Goal: Answer question/provide support: Share knowledge or assist other users

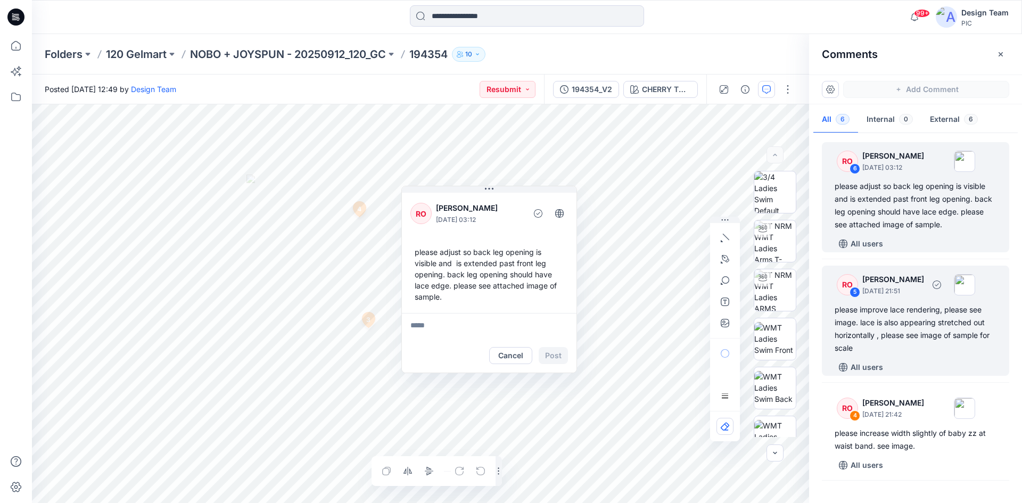
click at [920, 345] on div "please improve lace rendering, please see image. lace is also appearing stretch…" at bounding box center [916, 329] width 162 height 51
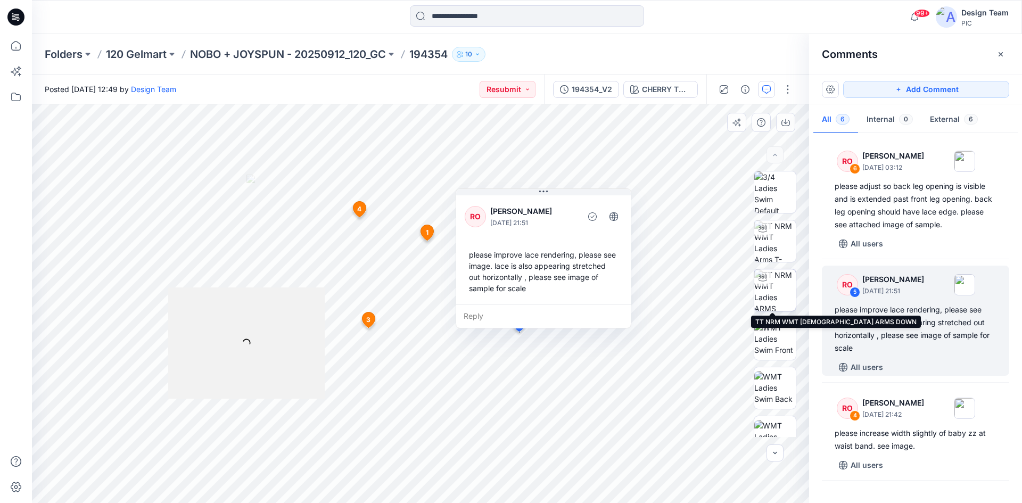
click at [772, 295] on img at bounding box center [776, 290] width 42 height 42
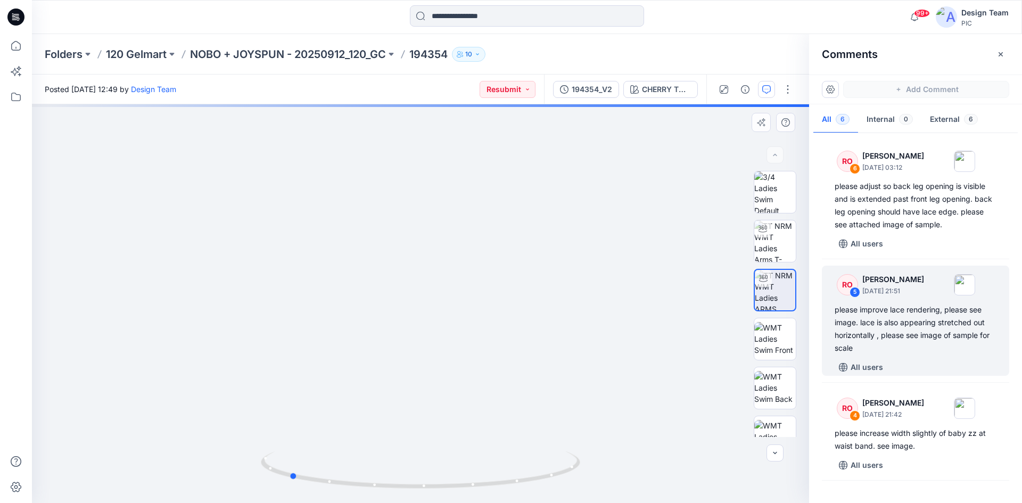
drag, startPoint x: 504, startPoint y: 484, endPoint x: 372, endPoint y: 496, distance: 132.1
click at [372, 496] on div at bounding box center [421, 476] width 320 height 53
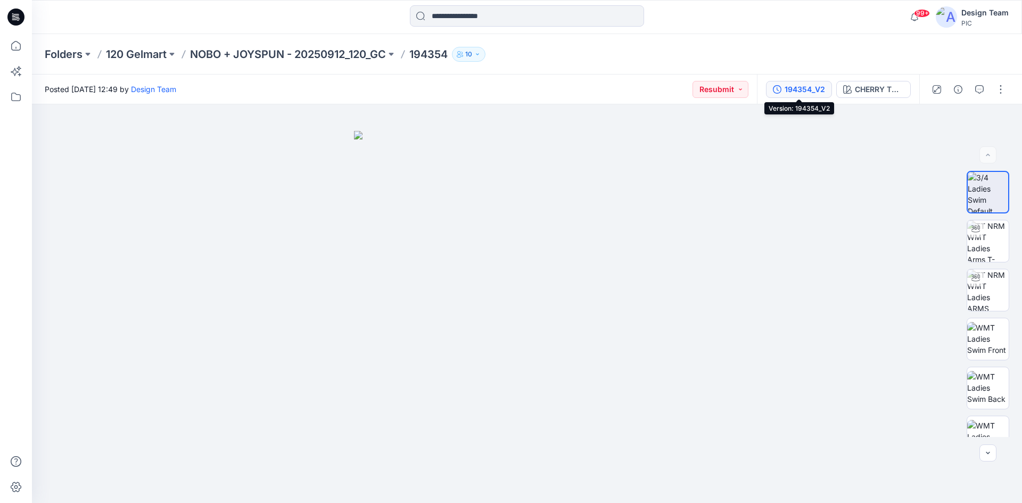
click at [804, 91] on div "194354_V2" at bounding box center [805, 90] width 40 height 12
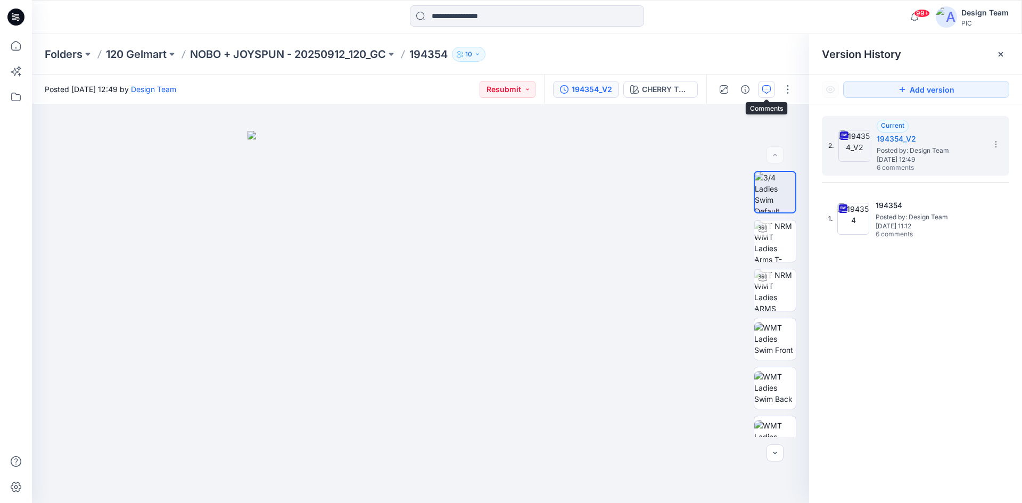
click at [769, 88] on icon "button" at bounding box center [767, 89] width 9 height 9
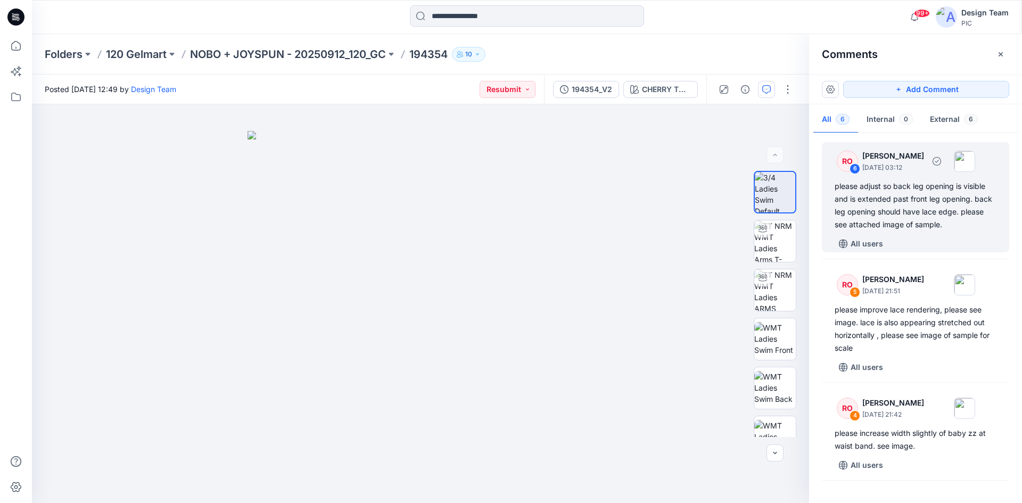
click at [919, 213] on div "please adjust so back leg opening is visible and is extended past front leg ope…" at bounding box center [916, 205] width 162 height 51
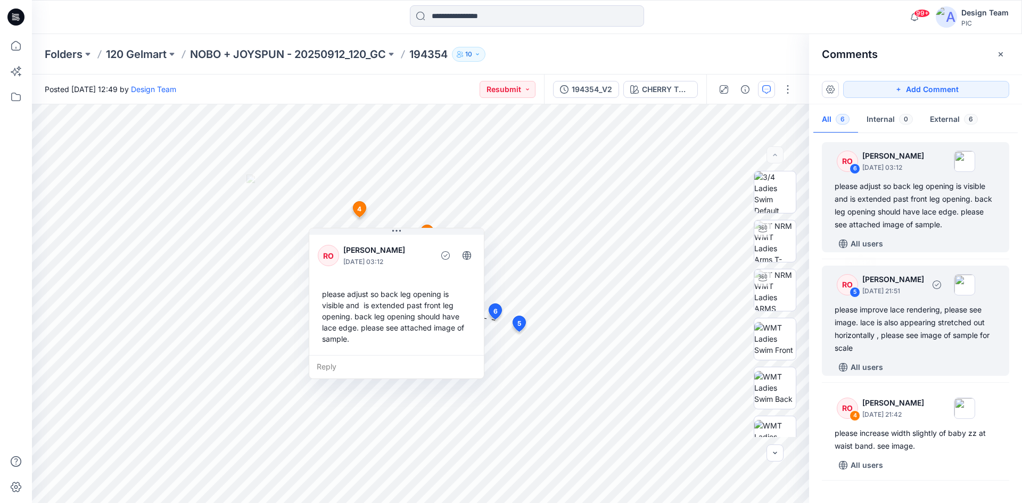
click at [956, 299] on div "RO 5 Raquel Ortiz September 30, 2025 21:51" at bounding box center [902, 284] width 147 height 29
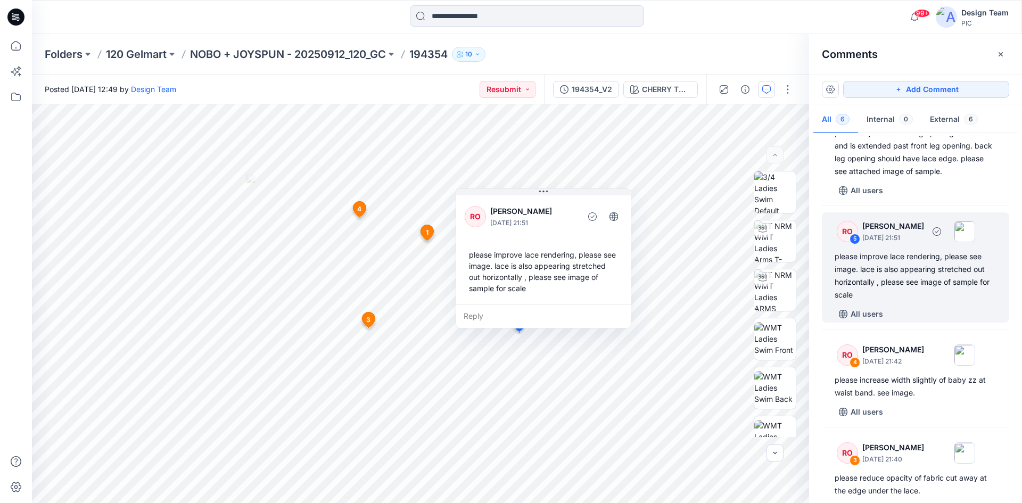
scroll to position [107, 0]
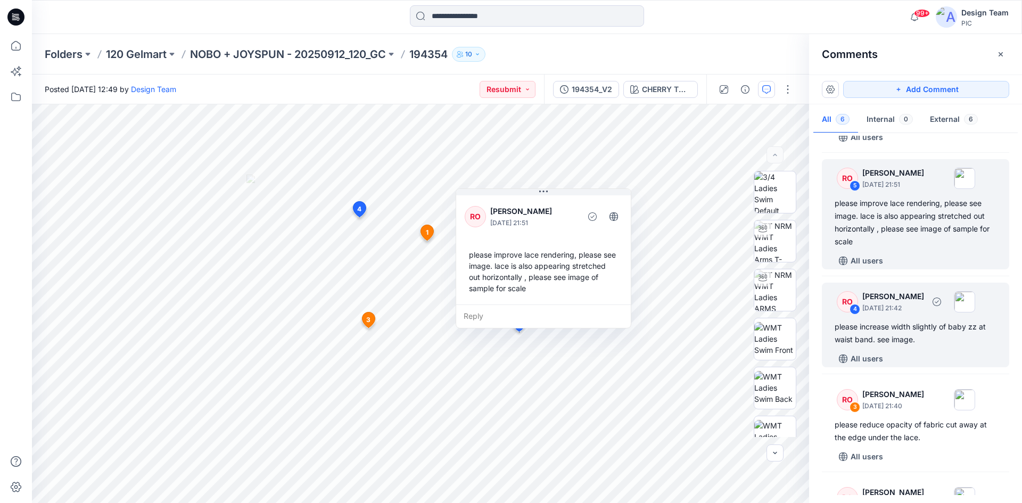
click at [936, 345] on div "please increase width slightly of baby zz at waist band. see image." at bounding box center [916, 334] width 162 height 26
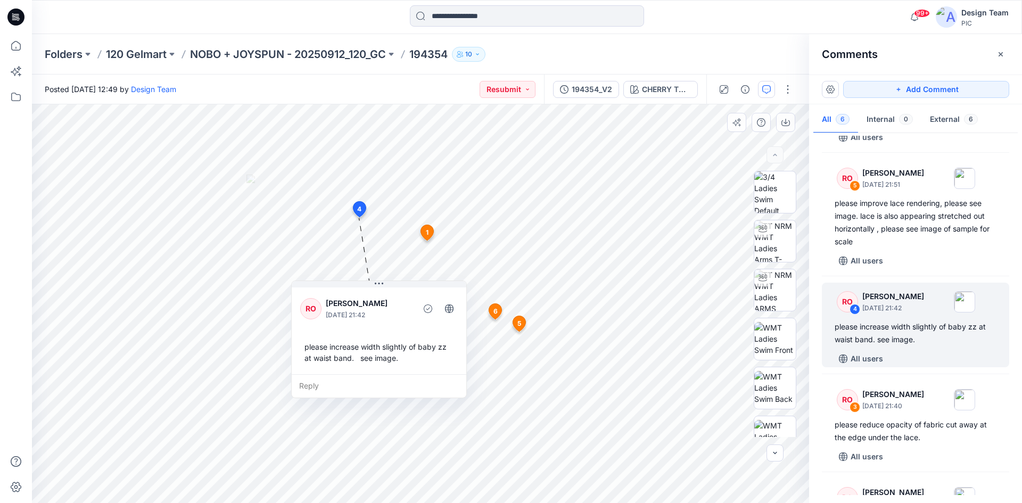
click at [306, 383] on div "Reply" at bounding box center [379, 385] width 175 height 23
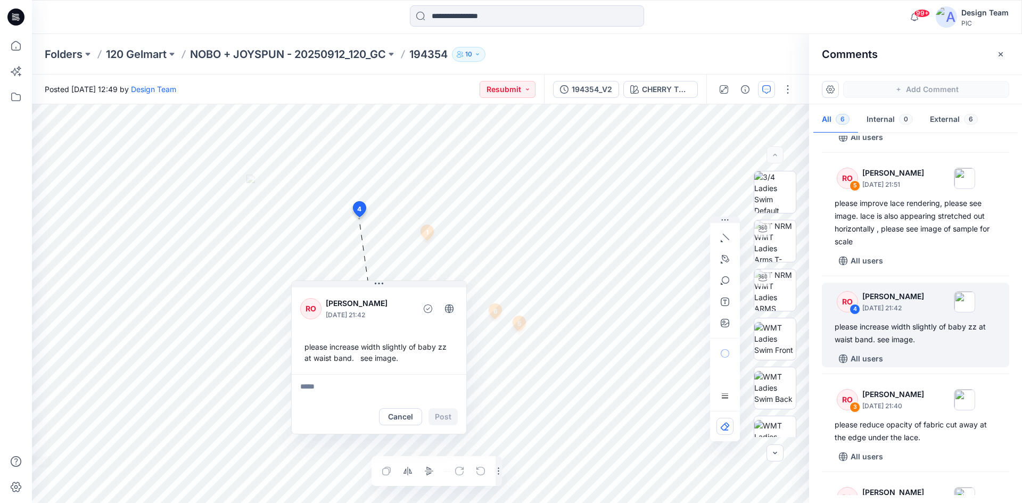
click at [0, 469] on div "99+ Notifications Your style 194434 is ready 20 minutes ago KK Kapila Kothalawa…" at bounding box center [511, 251] width 1022 height 503
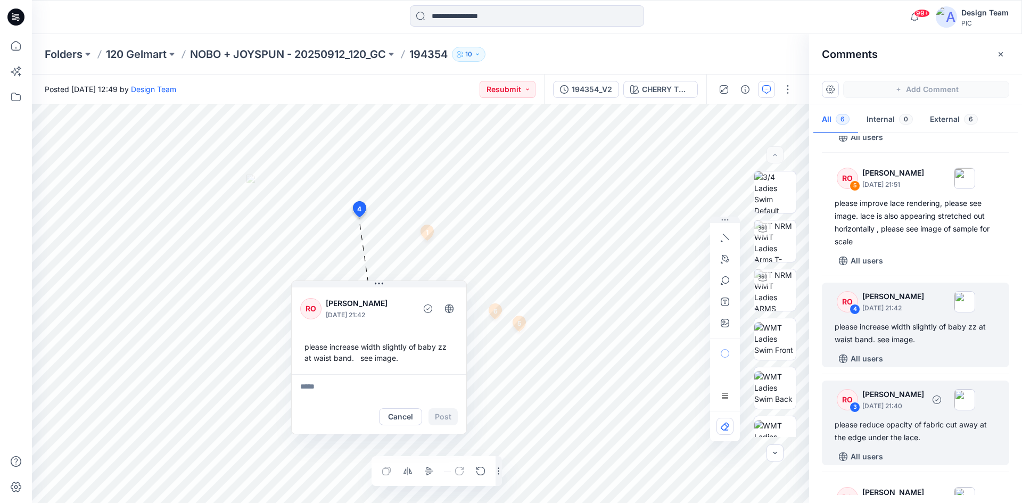
click at [913, 410] on p "September 30, 2025 21:40" at bounding box center [894, 406] width 62 height 11
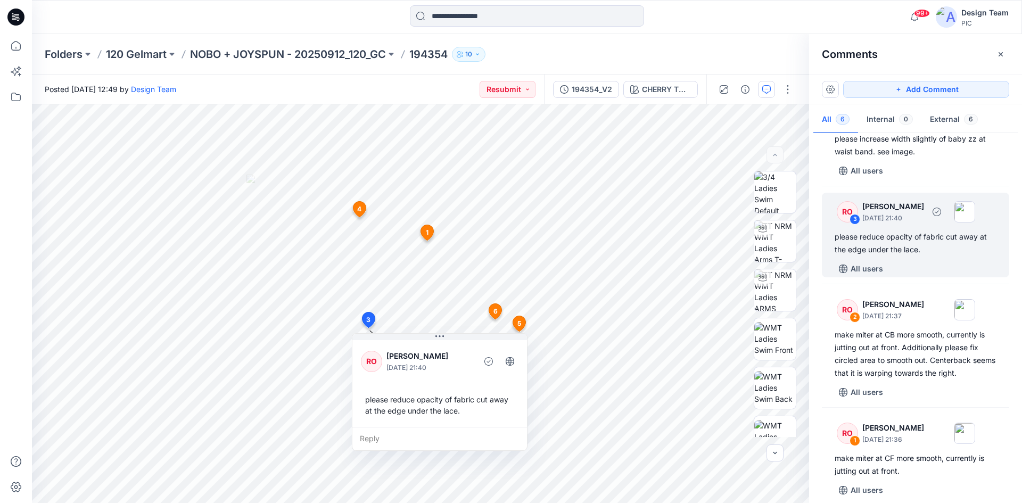
scroll to position [305, 0]
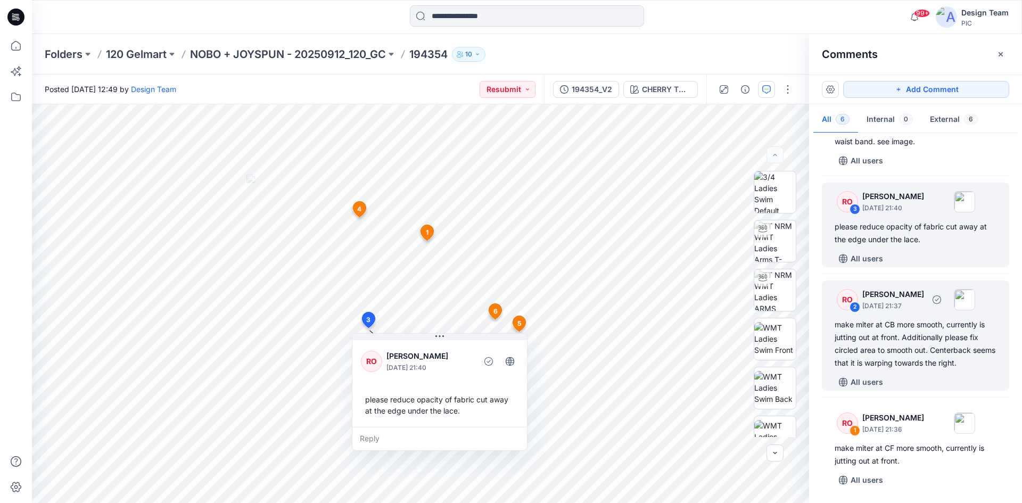
click at [905, 322] on div "make miter at CB more smooth, currently is jutting out at front. Additionally p…" at bounding box center [916, 343] width 162 height 51
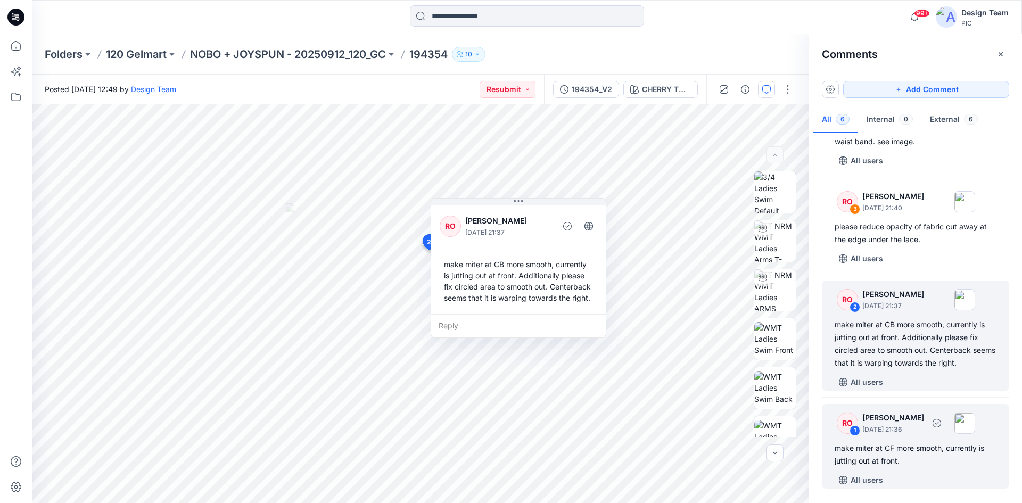
click at [920, 421] on p "[PERSON_NAME]" at bounding box center [894, 418] width 62 height 13
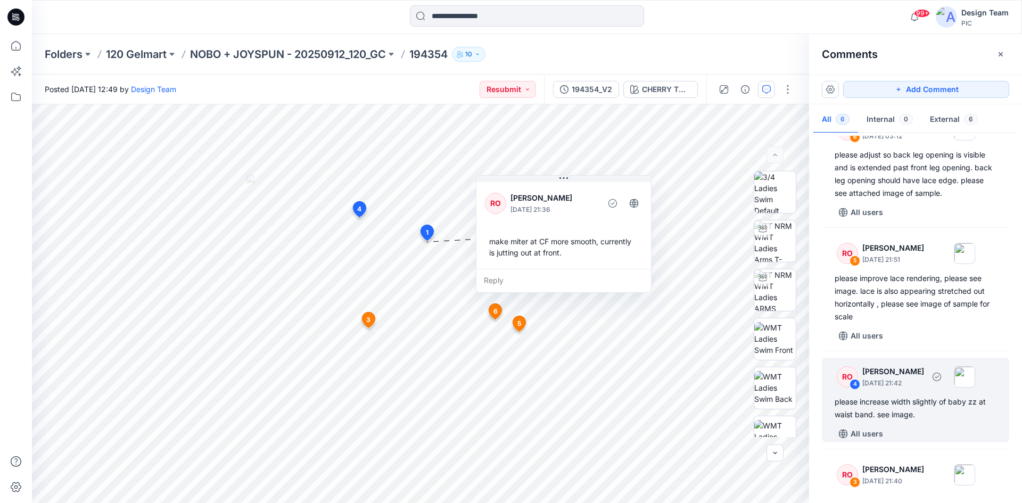
scroll to position [0, 0]
